Goal: Task Accomplishment & Management: Manage account settings

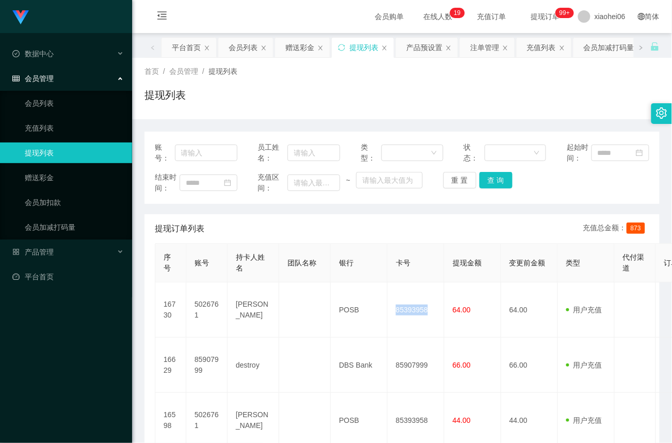
click at [44, 157] on link "提现列表" at bounding box center [74, 152] width 99 height 21
